Goal: Task Accomplishment & Management: Manage account settings

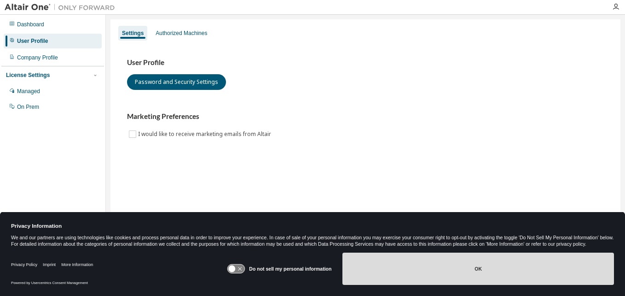
drag, startPoint x: 454, startPoint y: 270, endPoint x: 452, endPoint y: 263, distance: 7.4
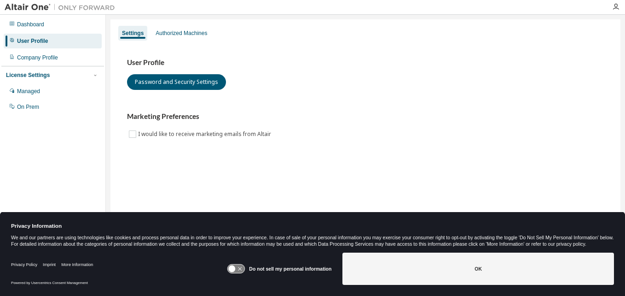
click at [454, 270] on button "OK" at bounding box center [479, 268] width 272 height 32
